Goal: Find specific page/section: Find specific page/section

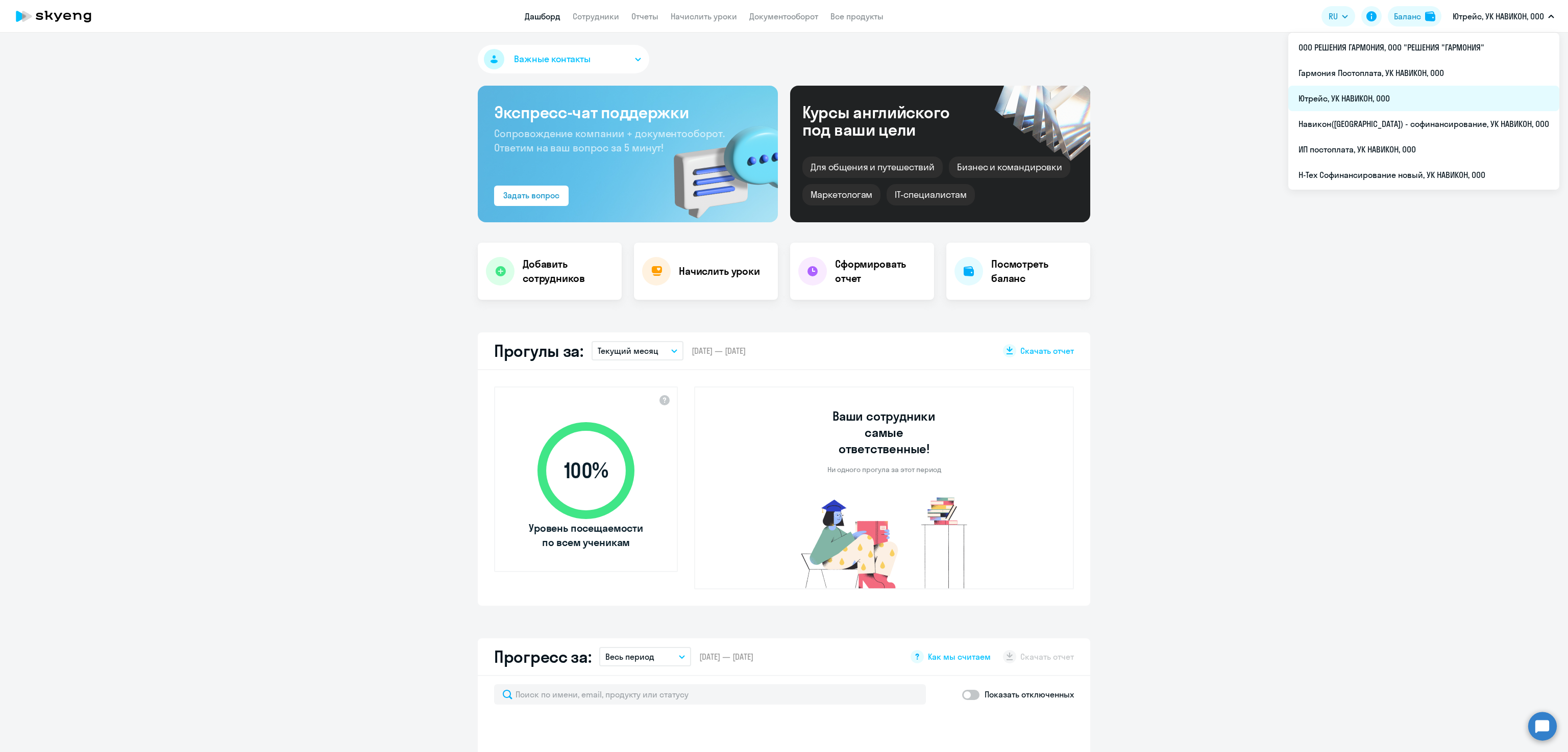
select select "30"
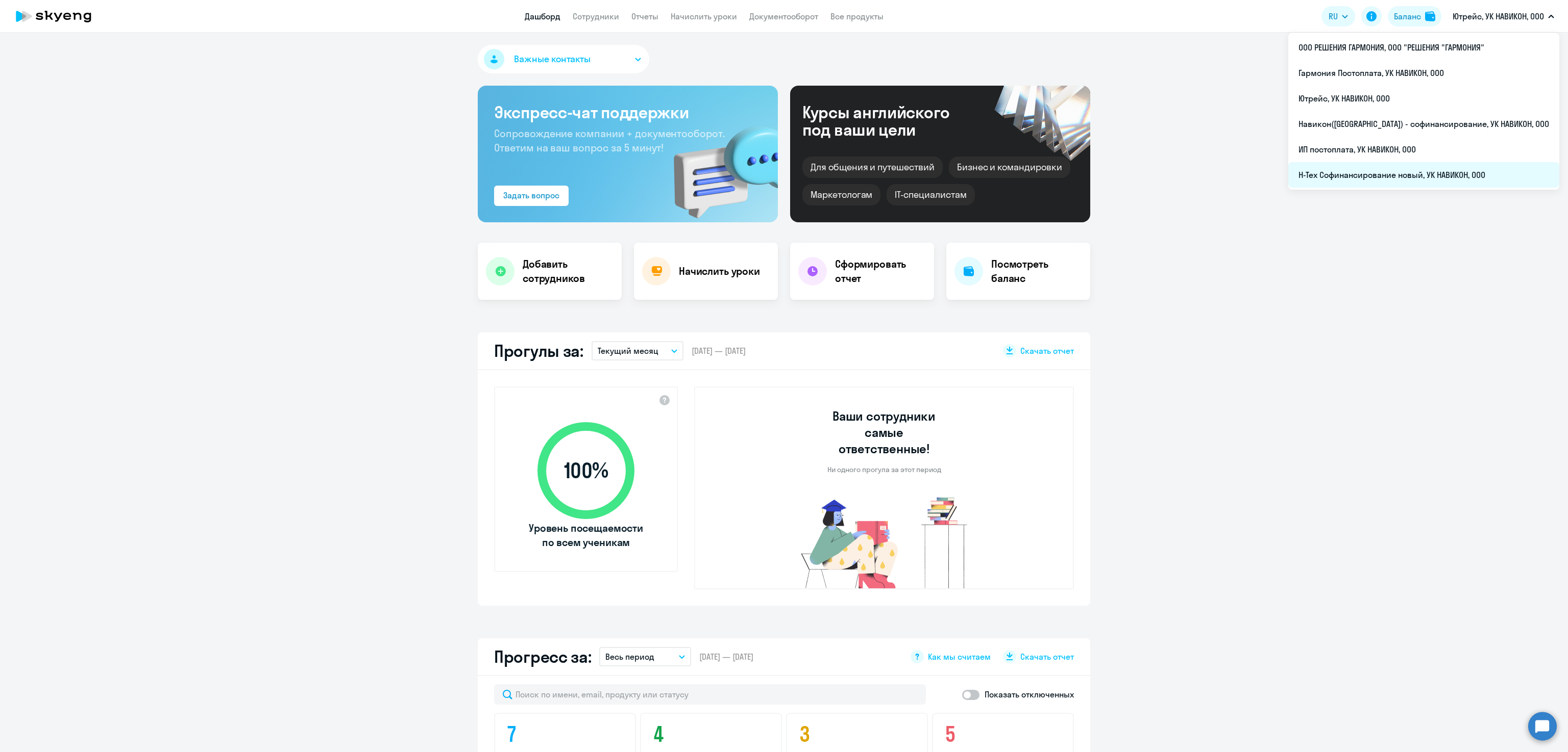
drag, startPoint x: 1470, startPoint y: 12, endPoint x: 1397, endPoint y: 166, distance: 170.4
click at [1448, 29] on div "Ютрейс, УК НАВИКОН, ООО ООО РЕШЕНИЯ ГАРМОНИЯ, ООО "РЕШЕНИЯ "ГАРМОНИЯ" Гармония …" at bounding box center [1503, 16] width 111 height 25
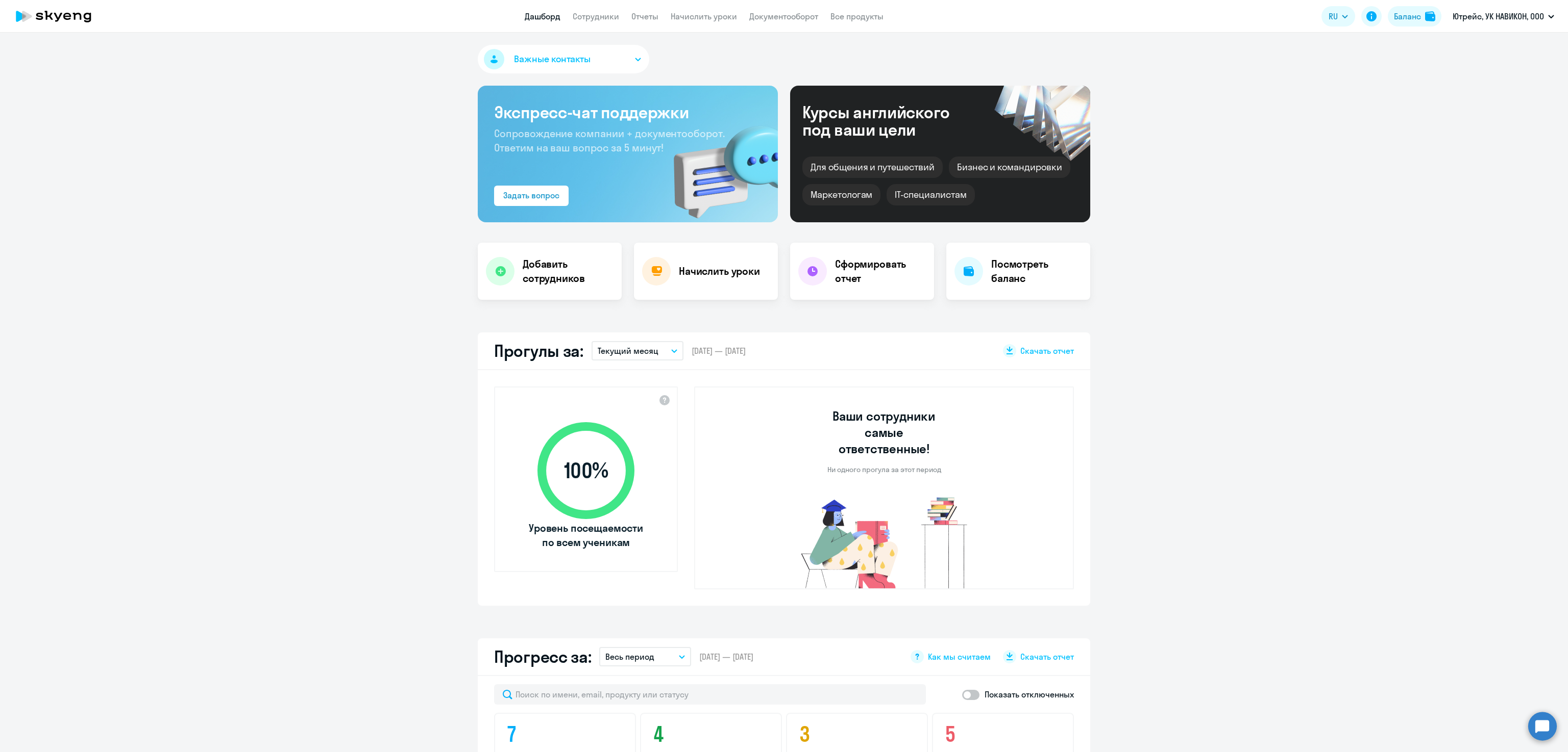
click at [1397, 166] on ng-component "Важные контакты Экспресс-чат поддержки Сопровождение компании + документооборот…" at bounding box center [784, 745] width 1568 height 1401
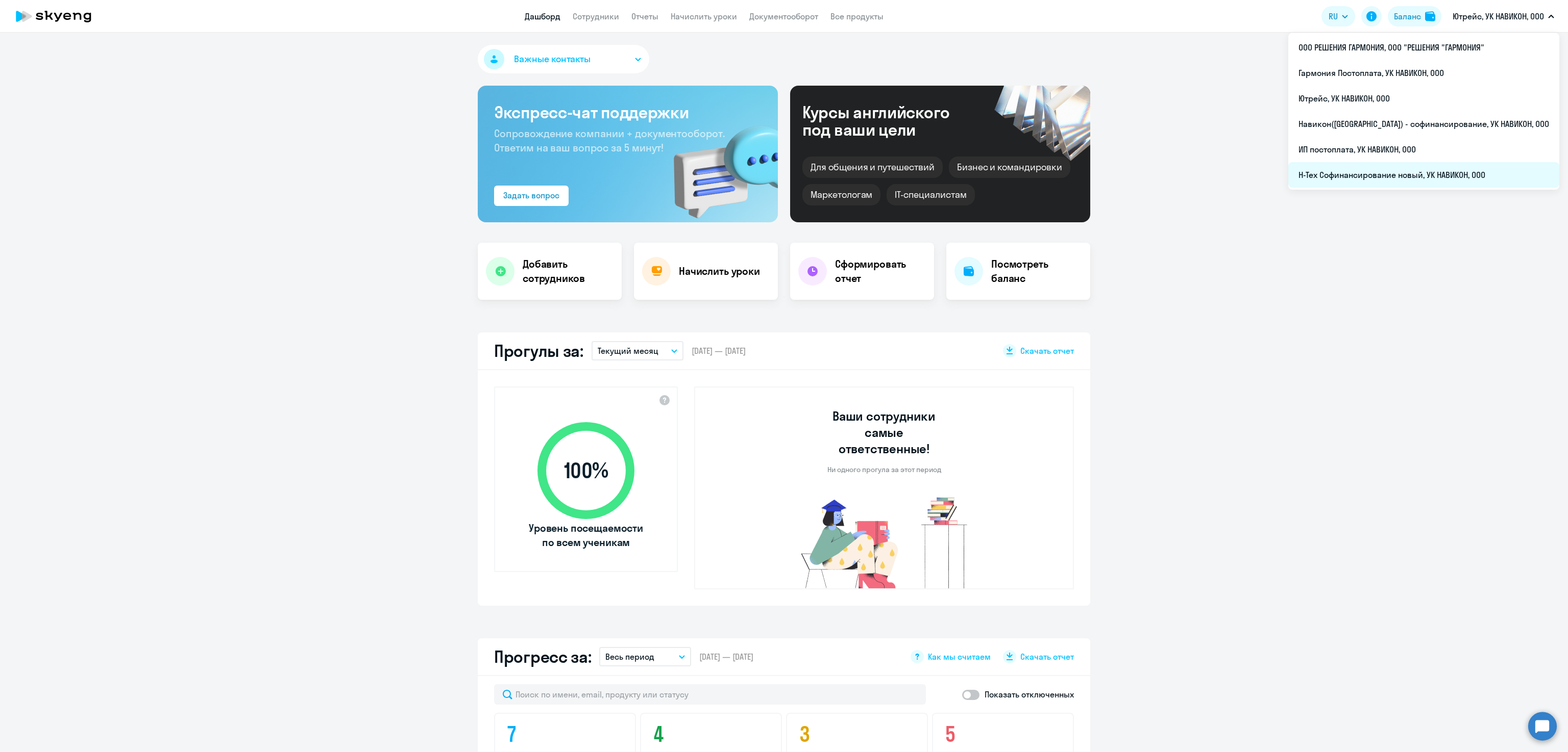
click at [1458, 178] on li "Н-Тех Софинансирование новый, УК НАВИКОН, ООО" at bounding box center [1423, 175] width 271 height 26
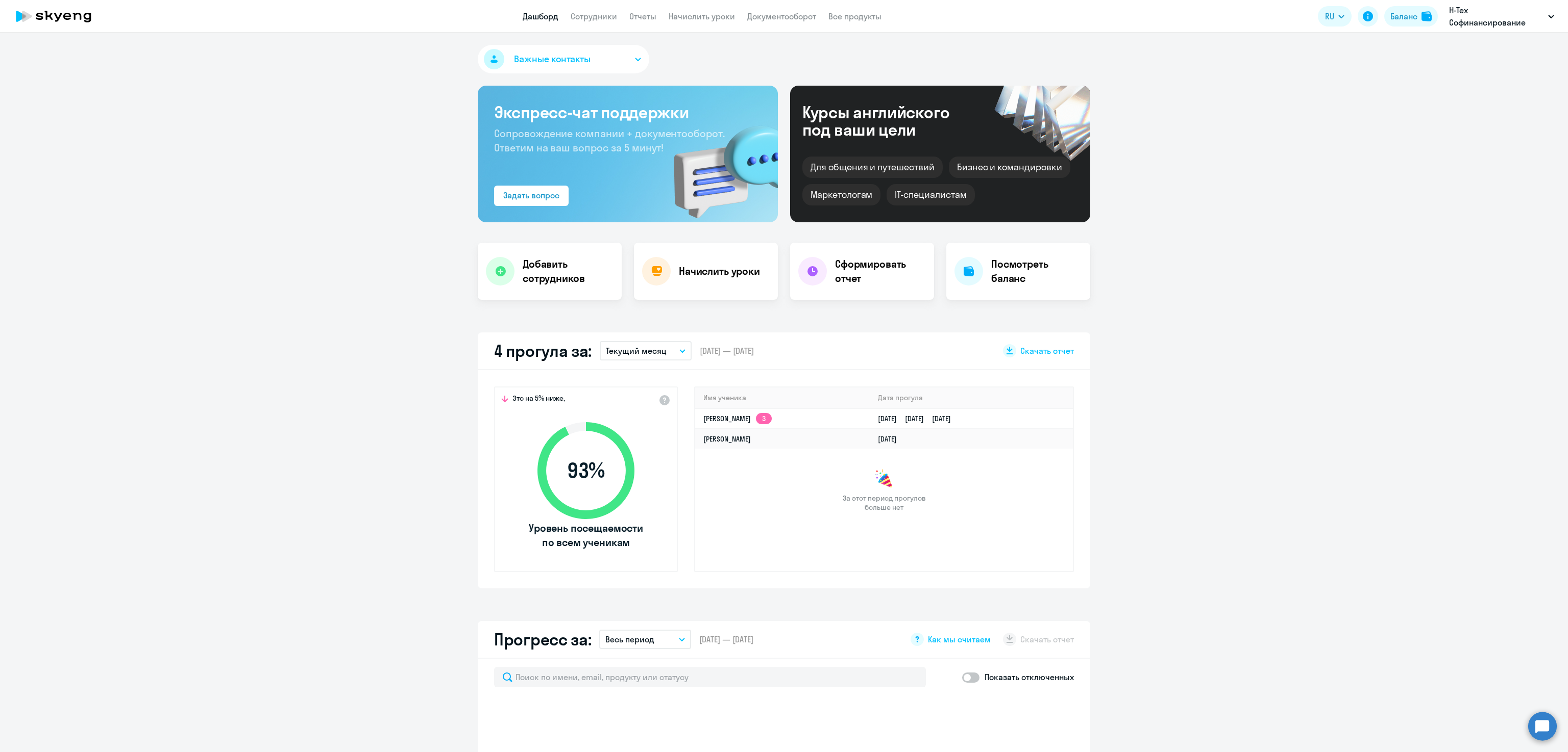
click at [588, 25] on app-header "Дашборд Сотрудники Отчеты Начислить уроки Документооборот Все продукты Дашборд …" at bounding box center [784, 16] width 1568 height 32
click at [585, 15] on link "Сотрудники" at bounding box center [593, 16] width 46 height 10
select select "30"
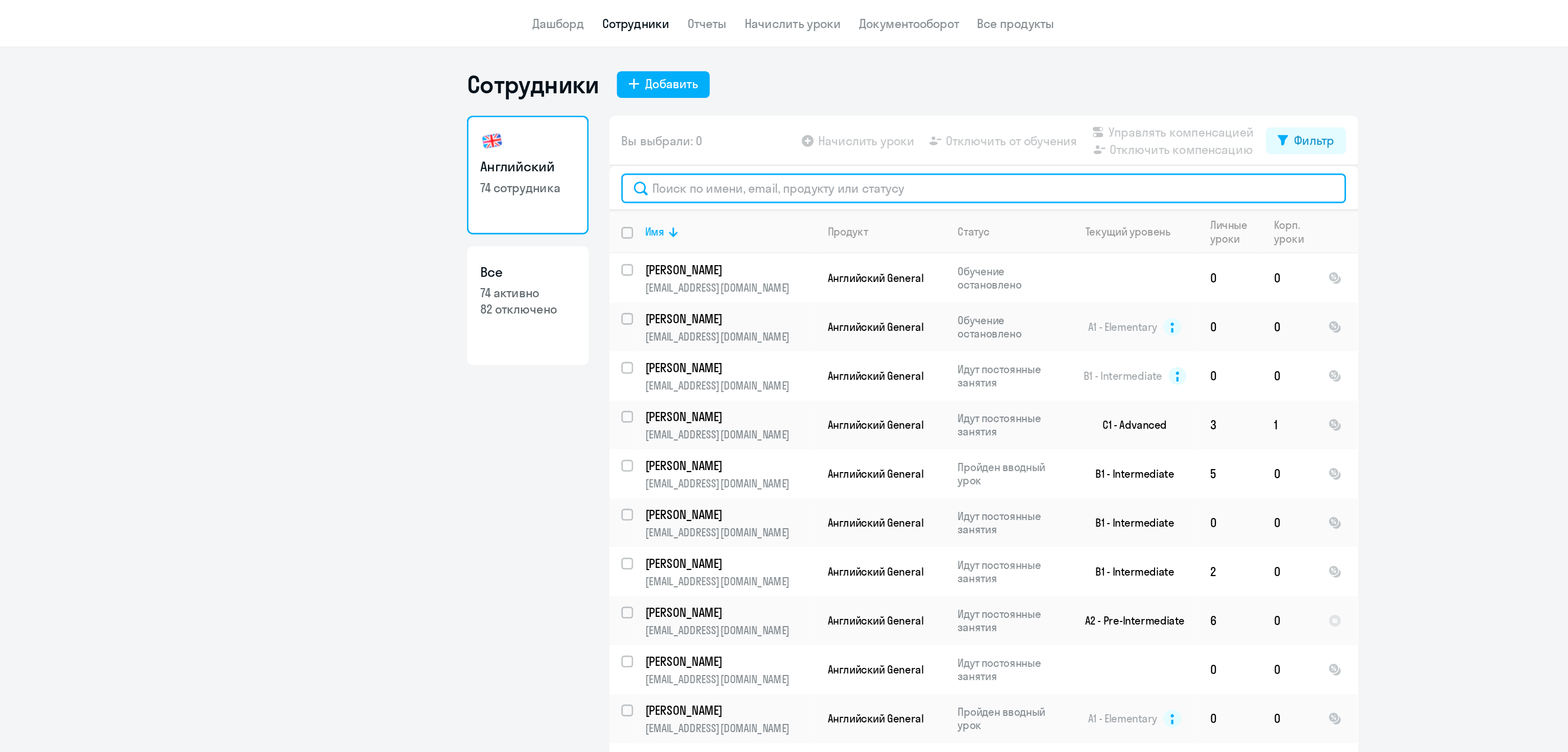
click at [621, 135] on input "text" at bounding box center [833, 129] width 498 height 21
paste input "[PERSON_NAME]"
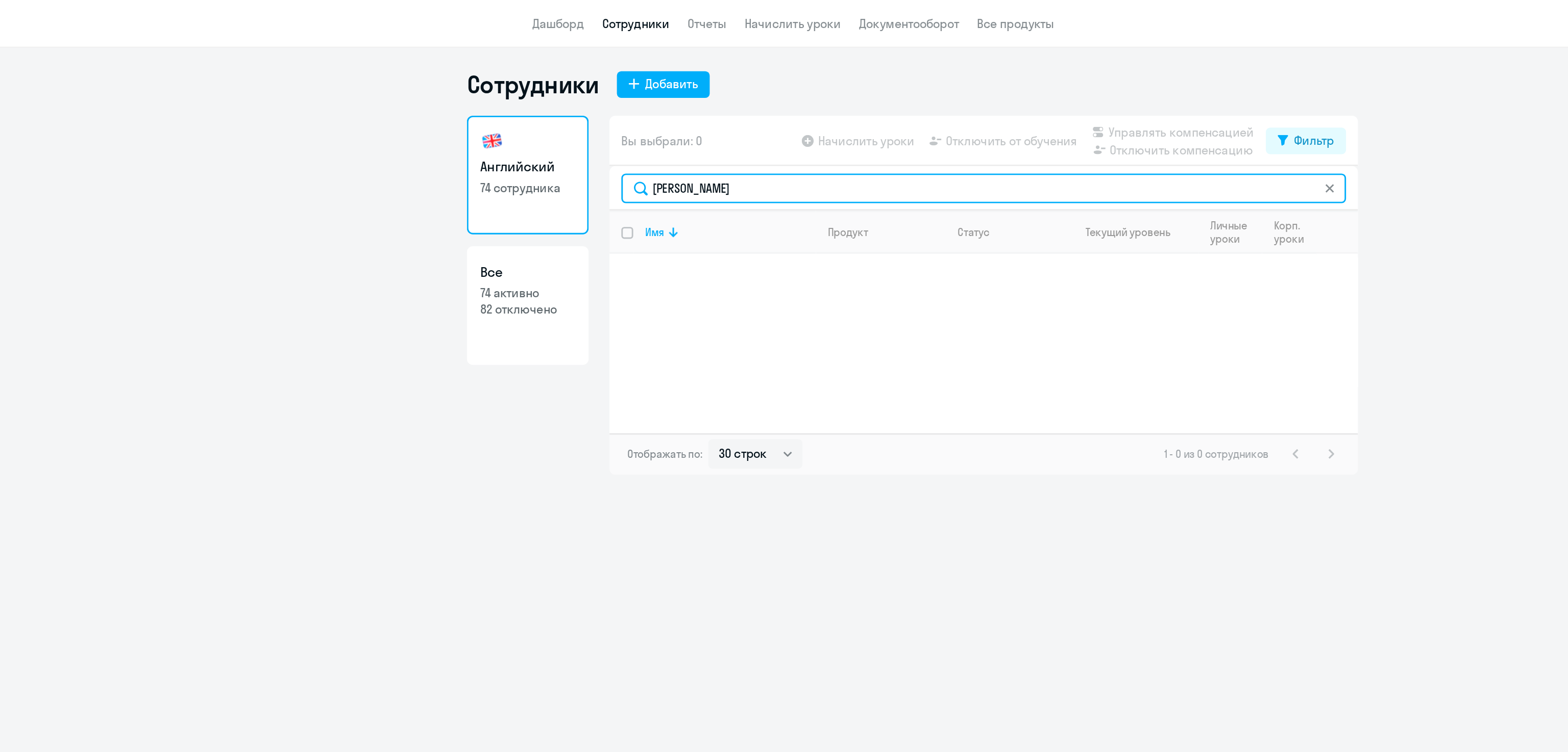
type input "[PERSON_NAME]"
